Goal: Obtain resource: Download file/media

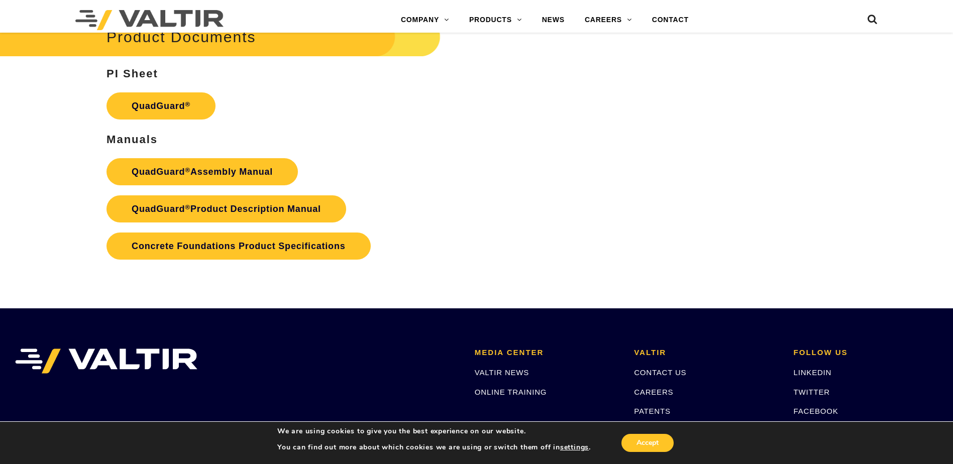
scroll to position [2080, 0]
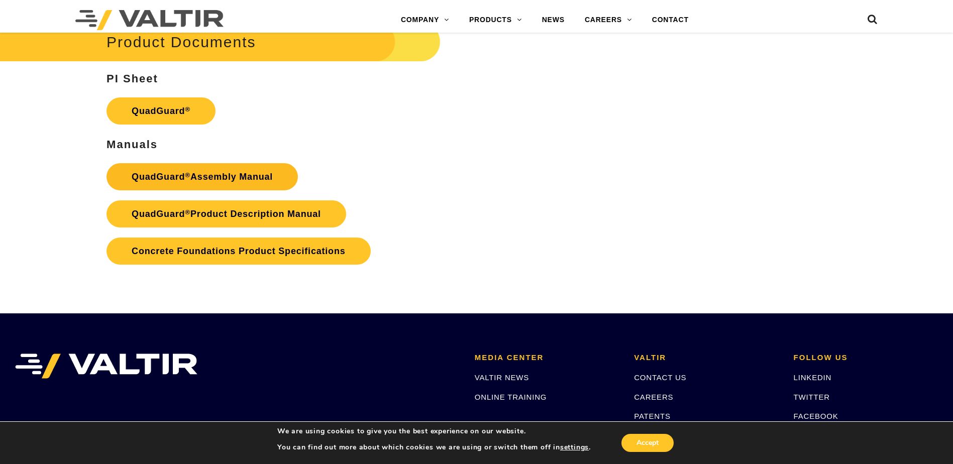
click at [186, 174] on sup "®" at bounding box center [188, 175] width 6 height 8
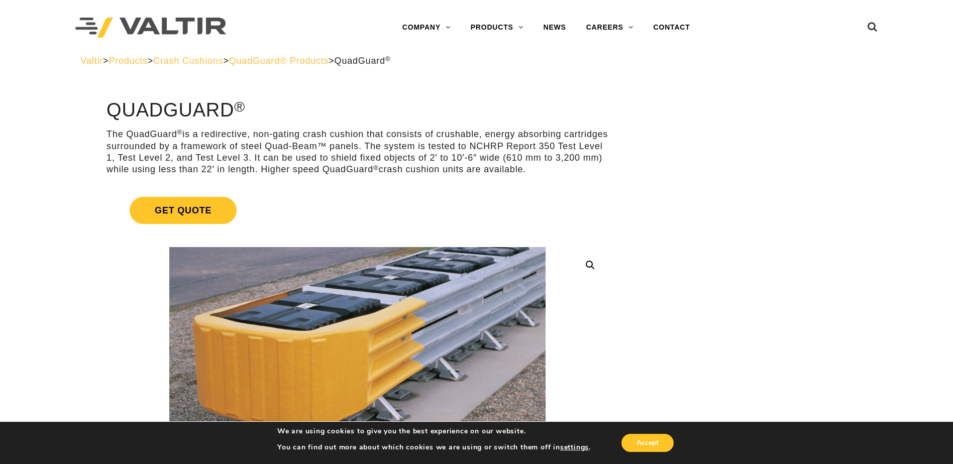
drag, startPoint x: 335, startPoint y: 218, endPoint x: 363, endPoint y: 14, distance: 206.2
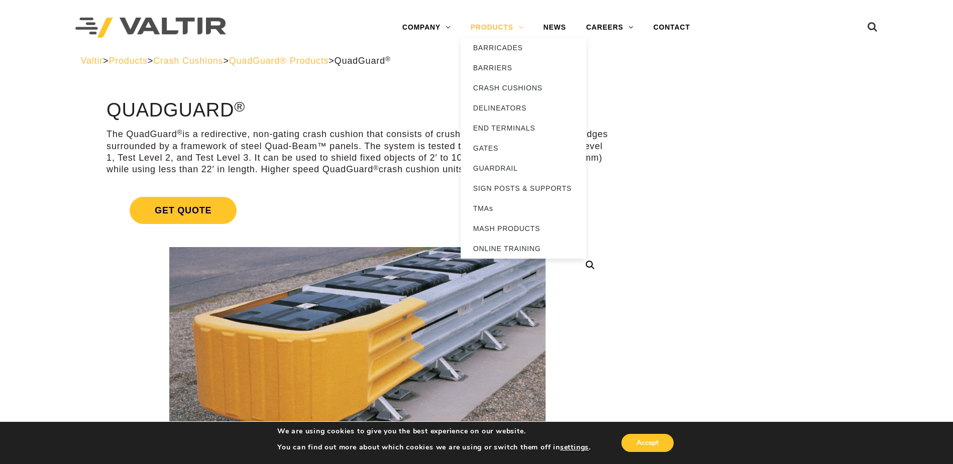
click at [517, 24] on link "PRODUCTS" at bounding box center [496, 28] width 73 height 20
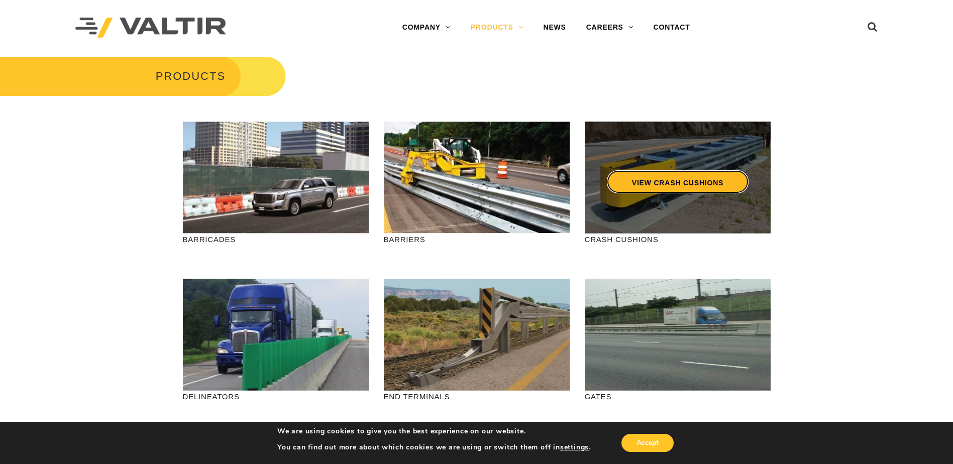
click at [734, 180] on link "VIEW CRASH CUSHIONS" at bounding box center [677, 181] width 142 height 23
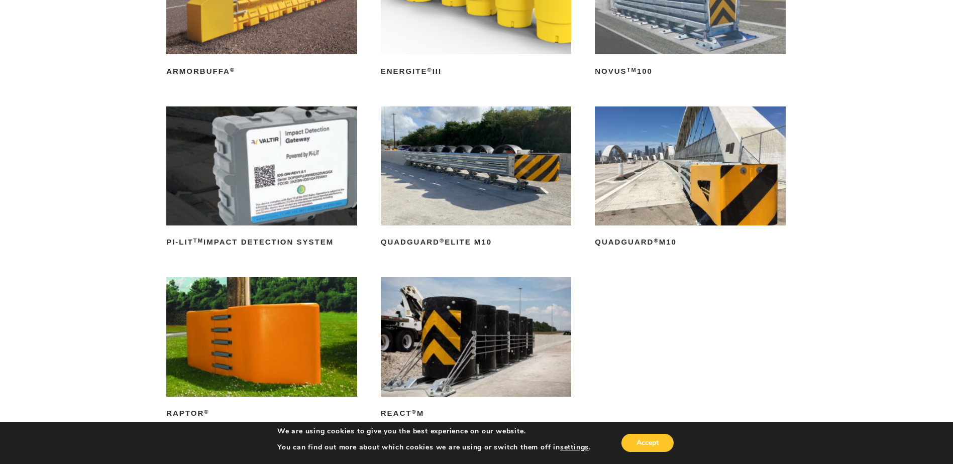
scroll to position [251, 0]
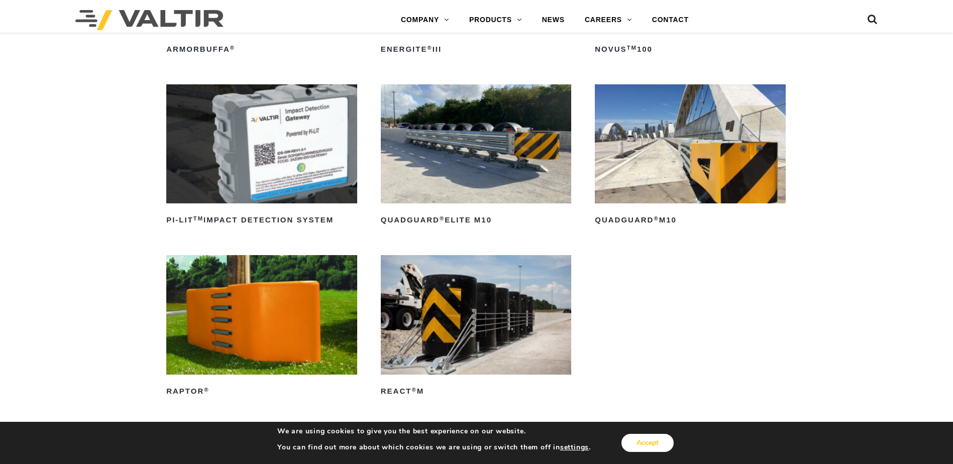
click at [650, 443] on button "Accept" at bounding box center [647, 443] width 52 height 18
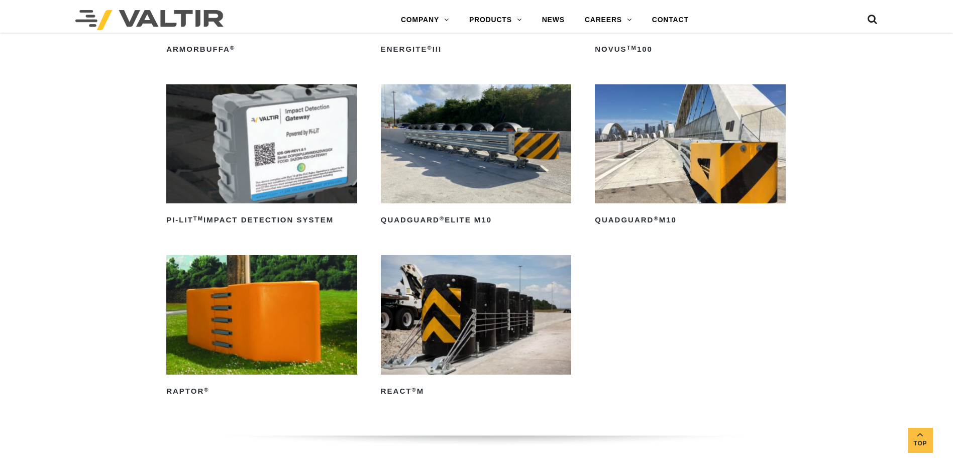
click at [482, 166] on img at bounding box center [476, 143] width 191 height 119
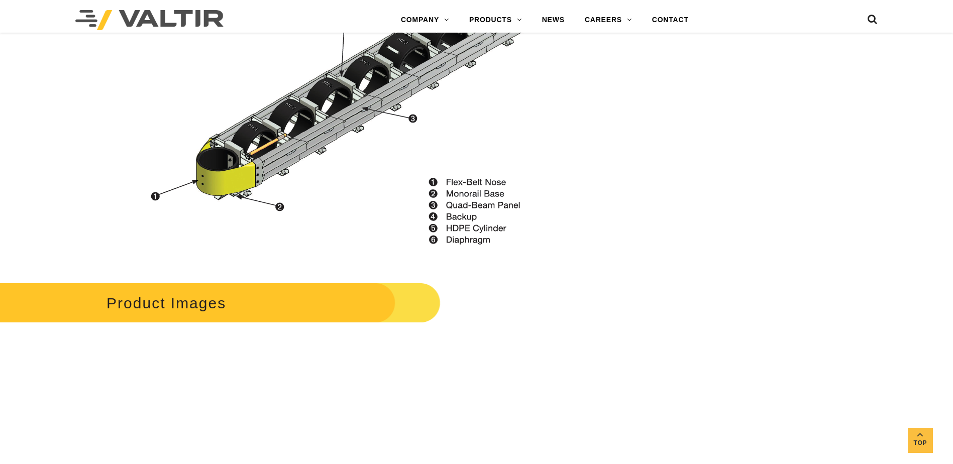
scroll to position [1356, 0]
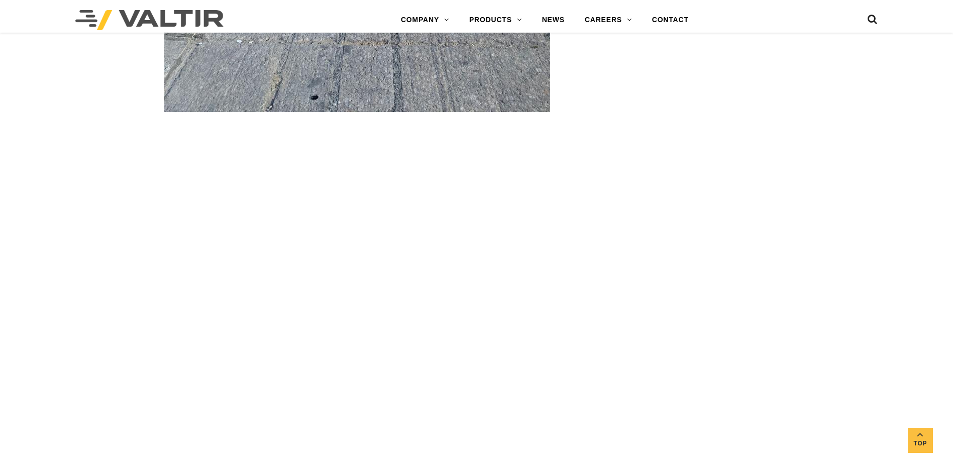
drag, startPoint x: 116, startPoint y: 334, endPoint x: 114, endPoint y: 414, distance: 79.4
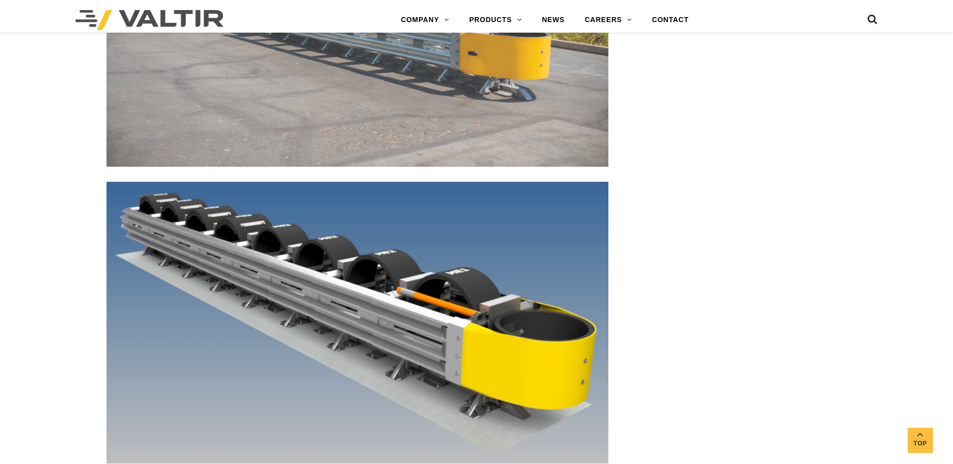
drag, startPoint x: 160, startPoint y: 227, endPoint x: 167, endPoint y: 344, distance: 117.2
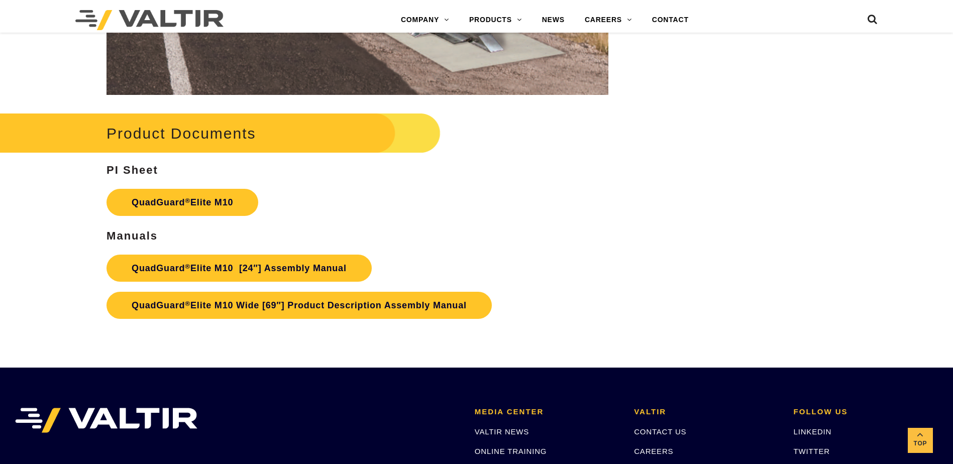
scroll to position [5464, 0]
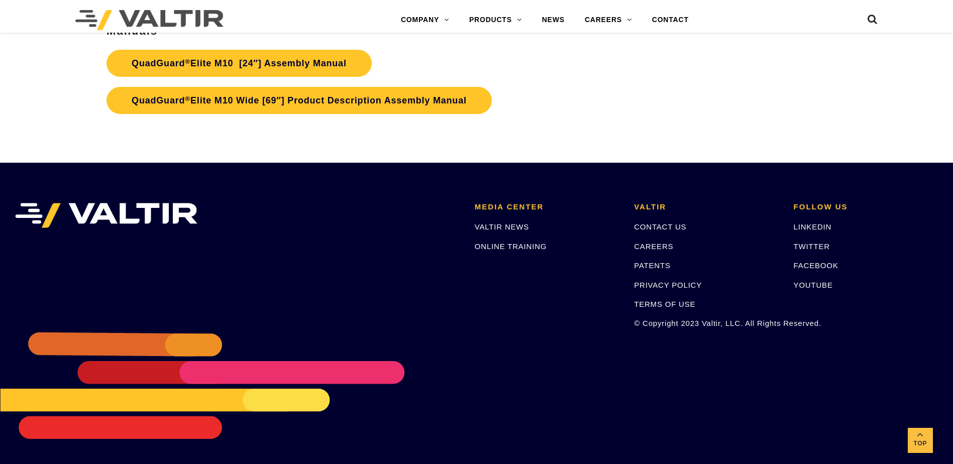
drag, startPoint x: 167, startPoint y: 344, endPoint x: 168, endPoint y: 433, distance: 89.4
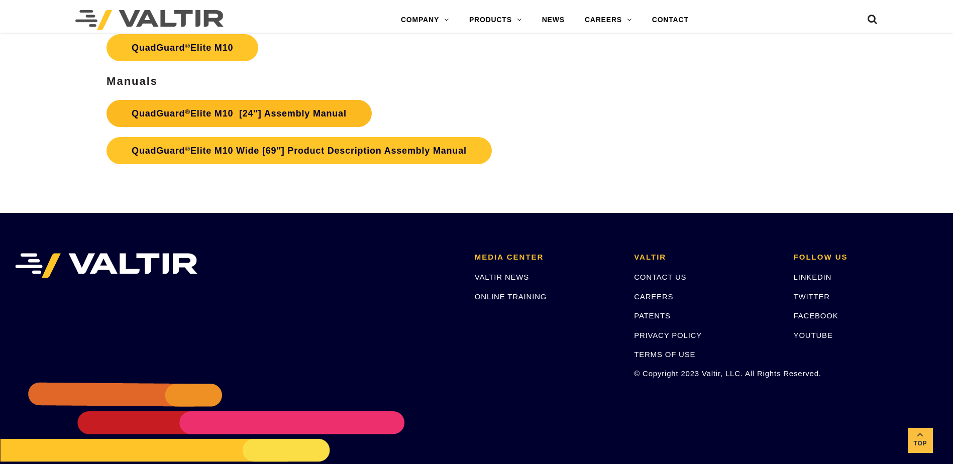
click at [214, 110] on link "QuadGuard ® Elite M10 [24″] Assembly Manual" at bounding box center [238, 113] width 265 height 27
